Goal: Check status: Check status

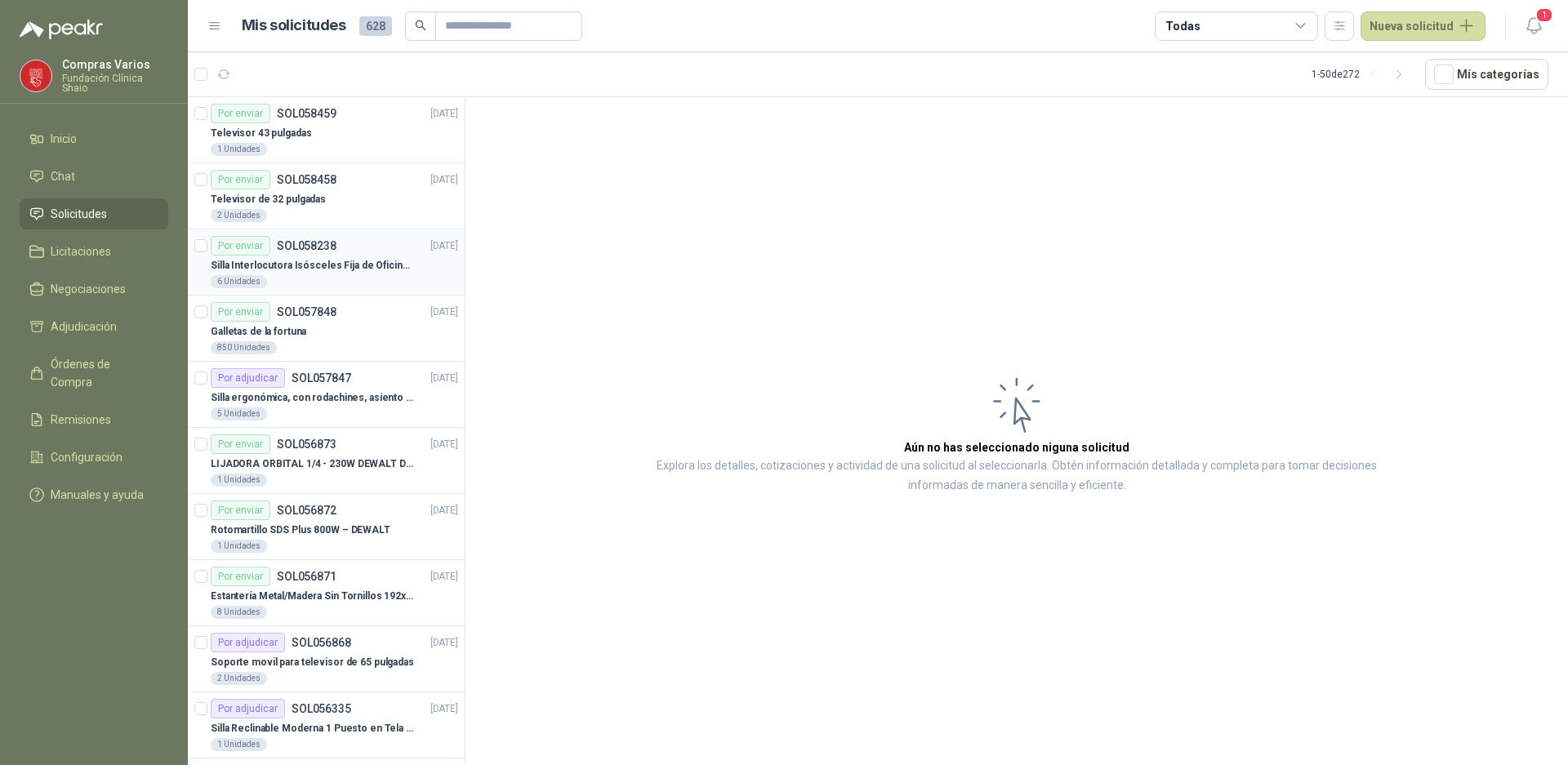
click at [347, 255] on div "Por enviar SOL058238 [DATE]" at bounding box center [334, 246] width 247 height 20
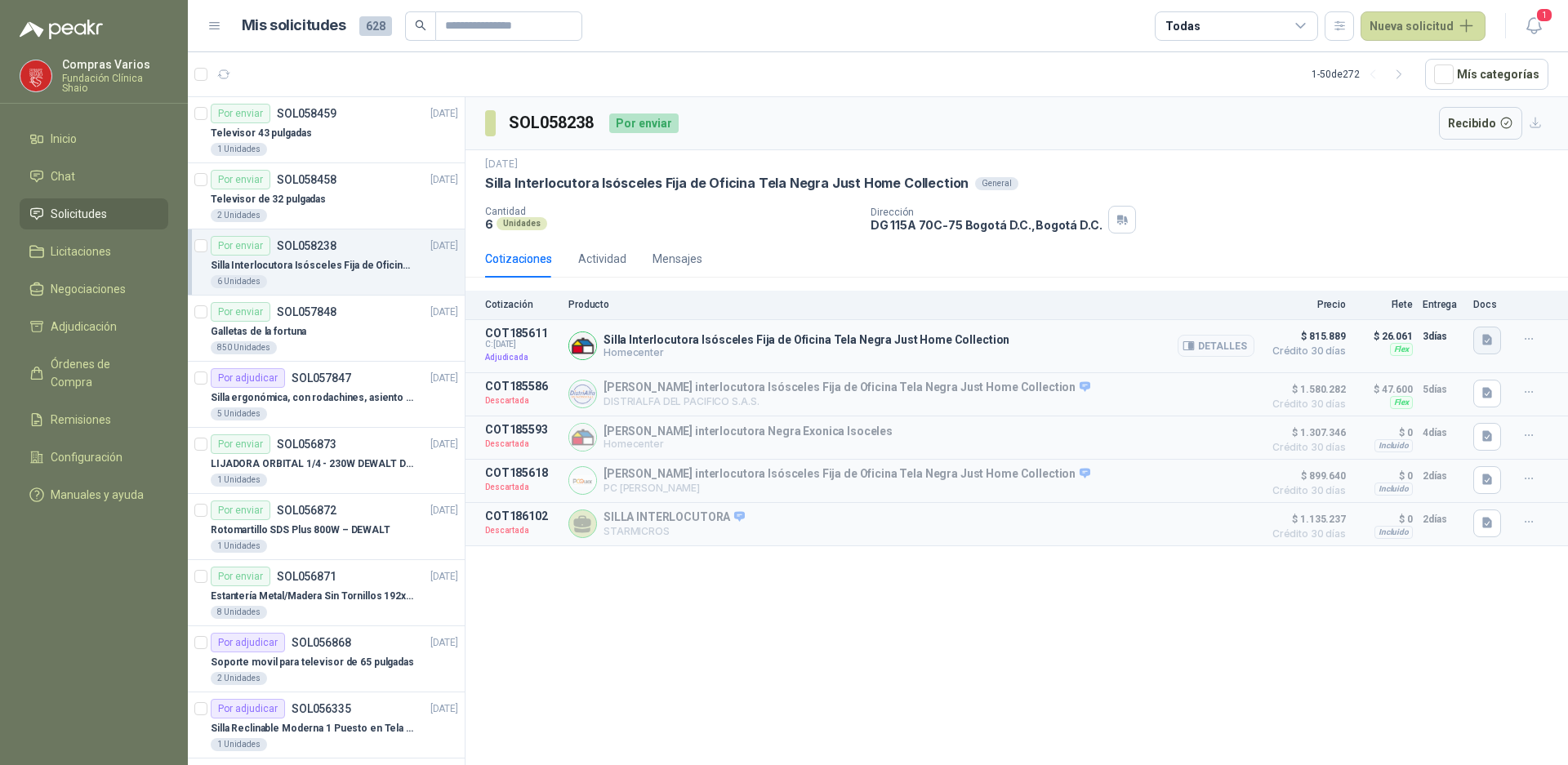
click at [1481, 345] on icon "button" at bounding box center [1487, 340] width 14 height 14
click at [1445, 306] on button "image.png" at bounding box center [1455, 304] width 71 height 17
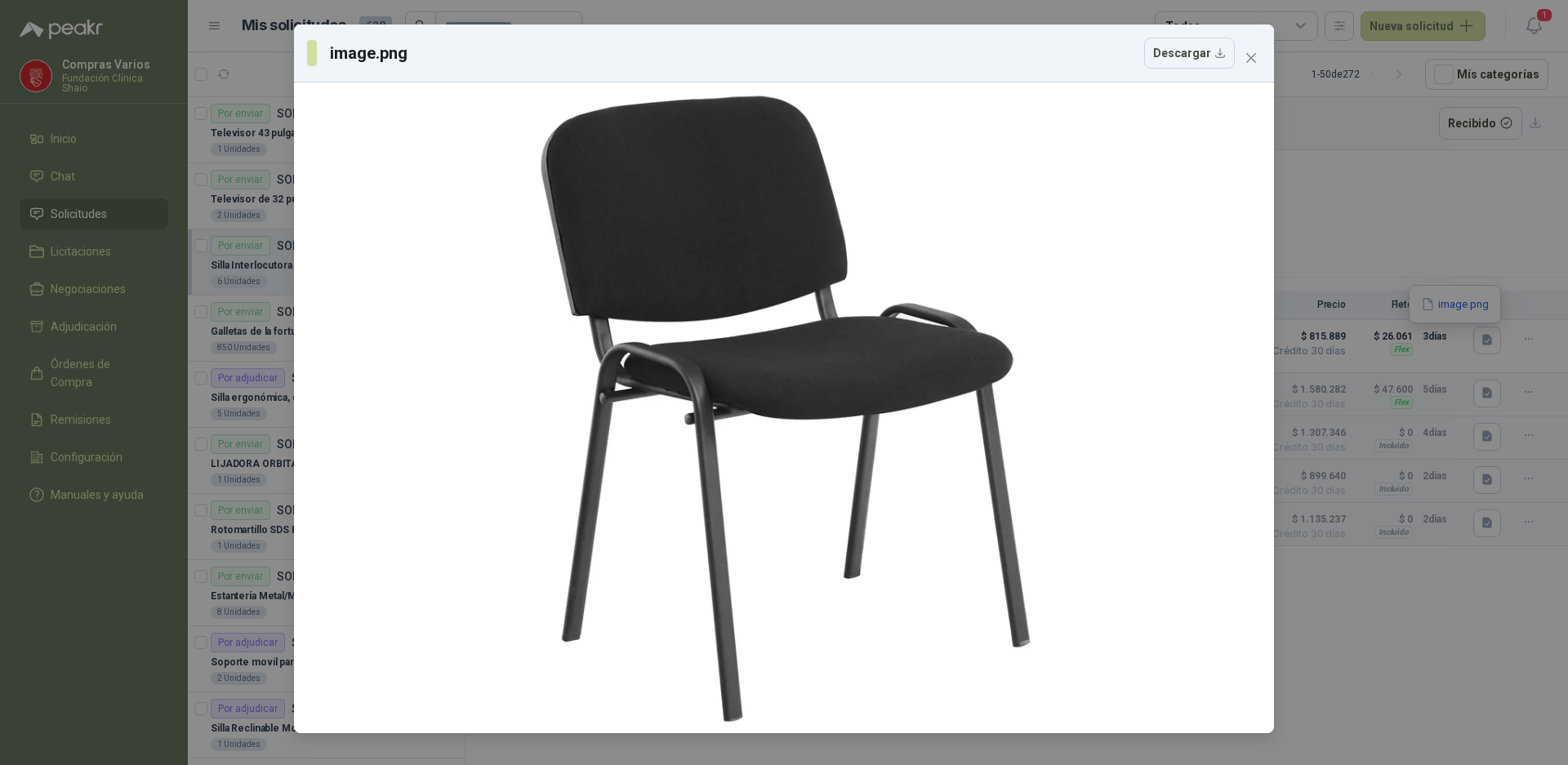
click at [1389, 290] on div "image.png Descargar" at bounding box center [784, 382] width 1568 height 765
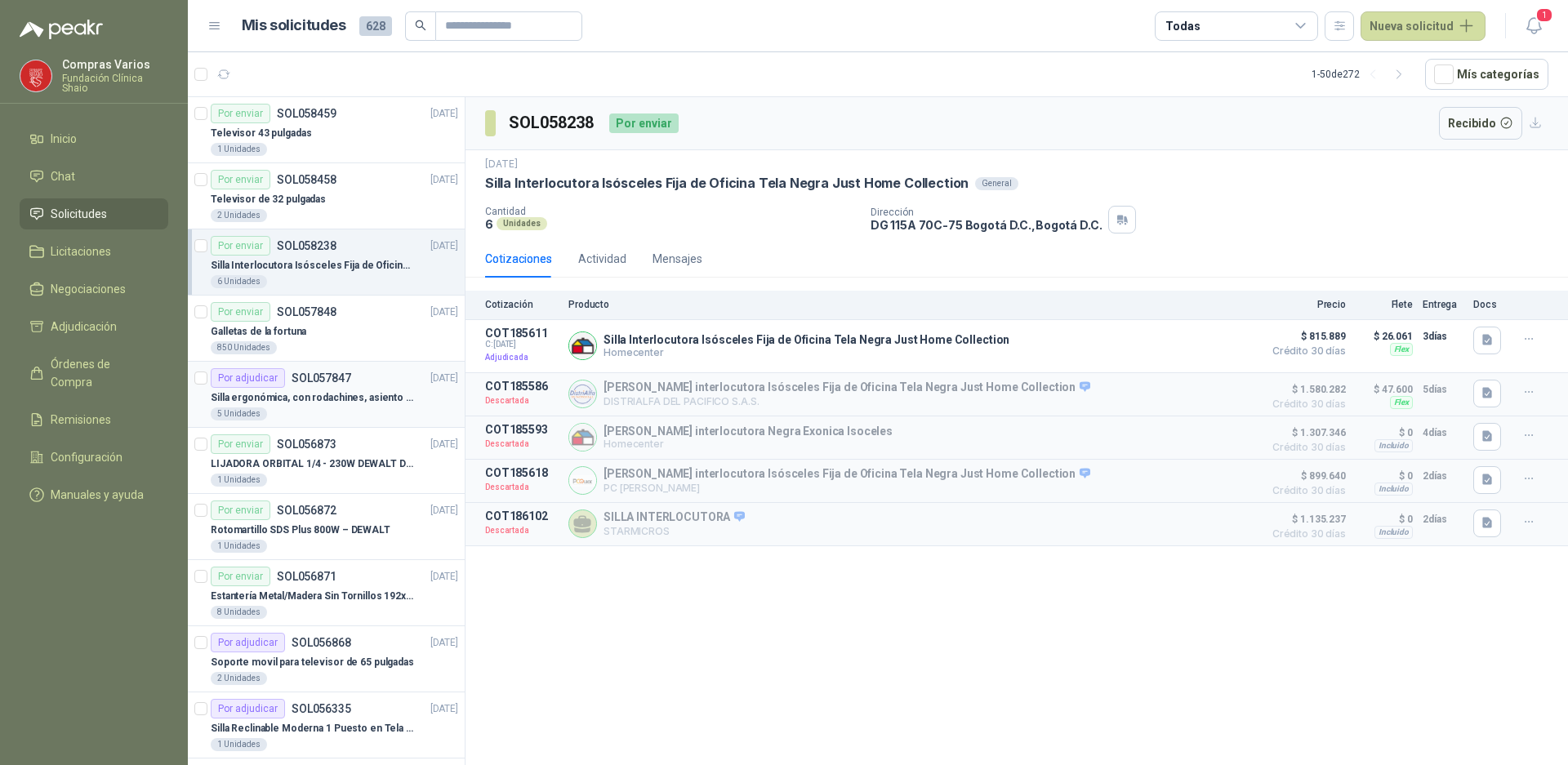
click at [365, 400] on p "Silla ergonómica, con rodachines, asiento ajustable en altura, espaldar alto," at bounding box center [312, 398] width 203 height 16
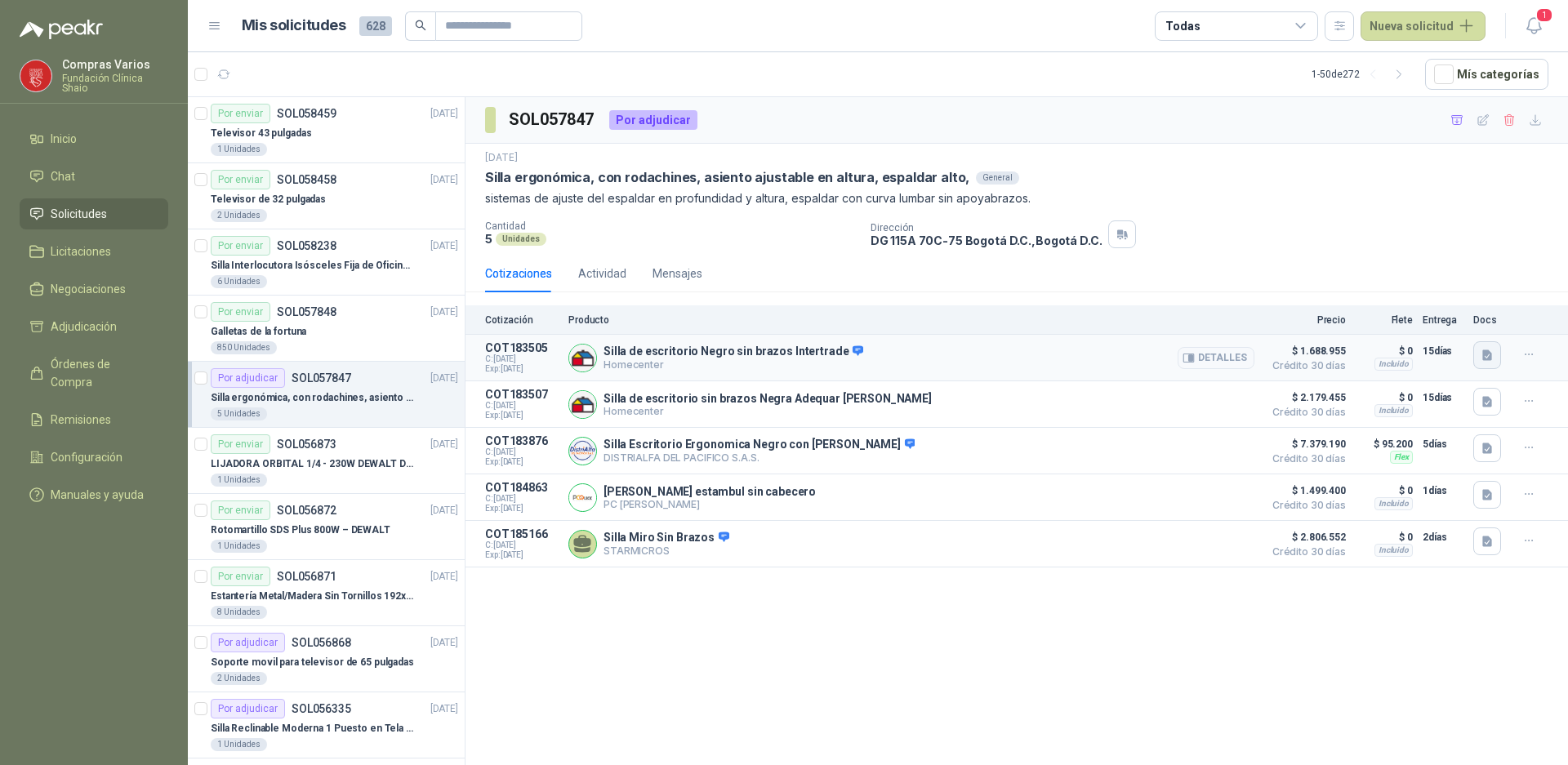
click at [1486, 354] on icon "button" at bounding box center [1487, 355] width 10 height 11
click at [1471, 296] on button "image.png" at bounding box center [1455, 302] width 71 height 17
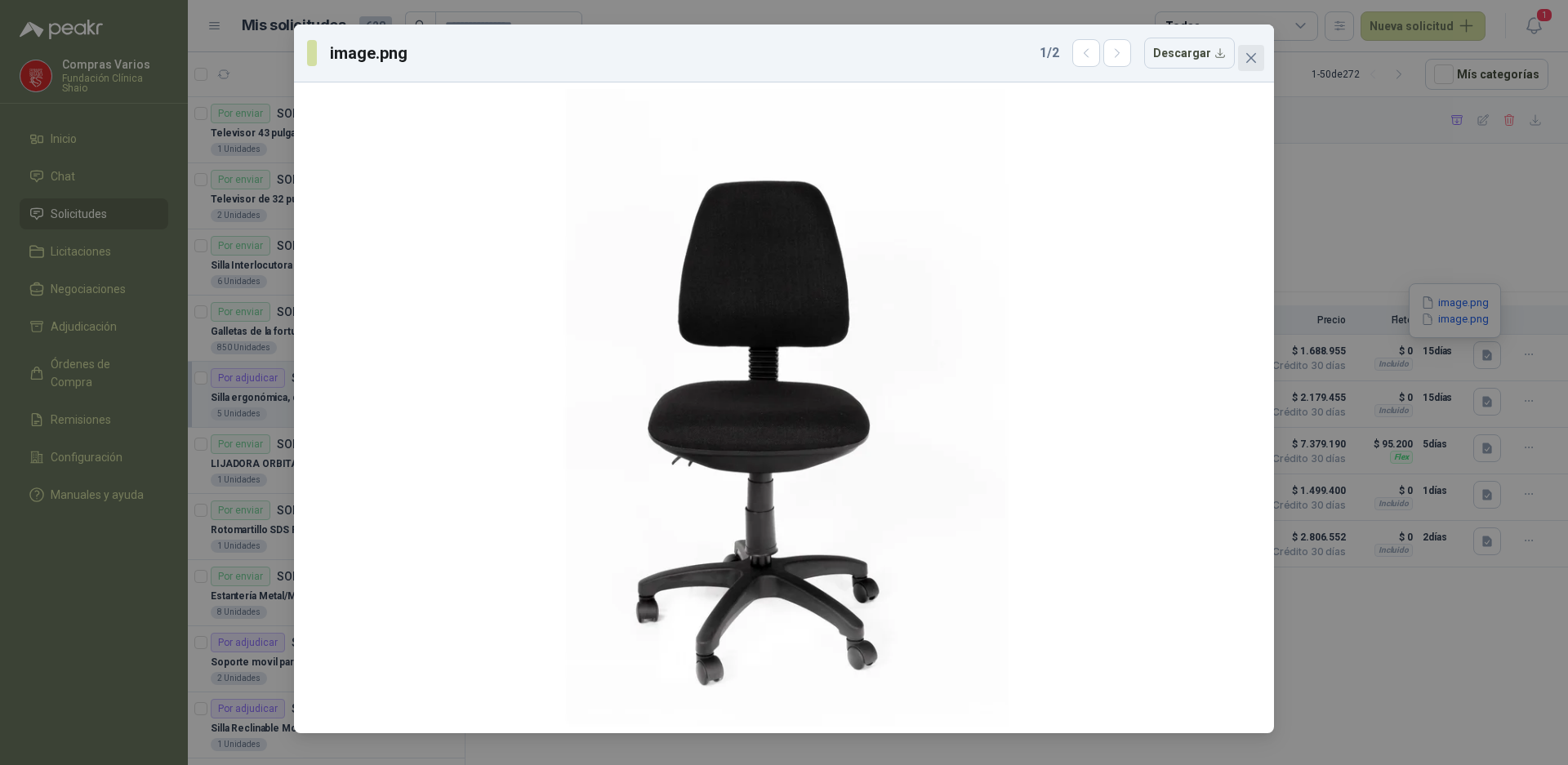
click at [1245, 49] on button "Close" at bounding box center [1251, 57] width 26 height 26
